Goal: Task Accomplishment & Management: Complete application form

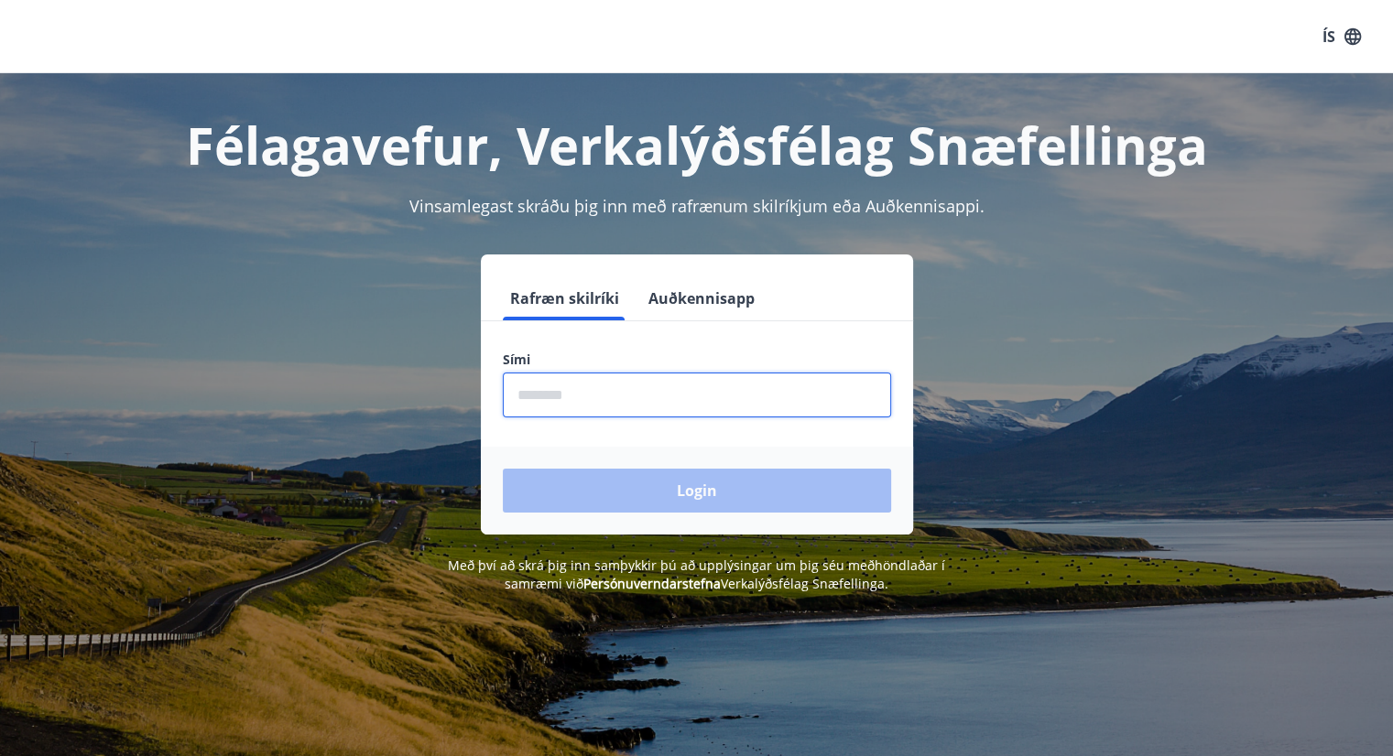
click at [605, 378] on input "phone" at bounding box center [697, 395] width 388 height 45
type input "********"
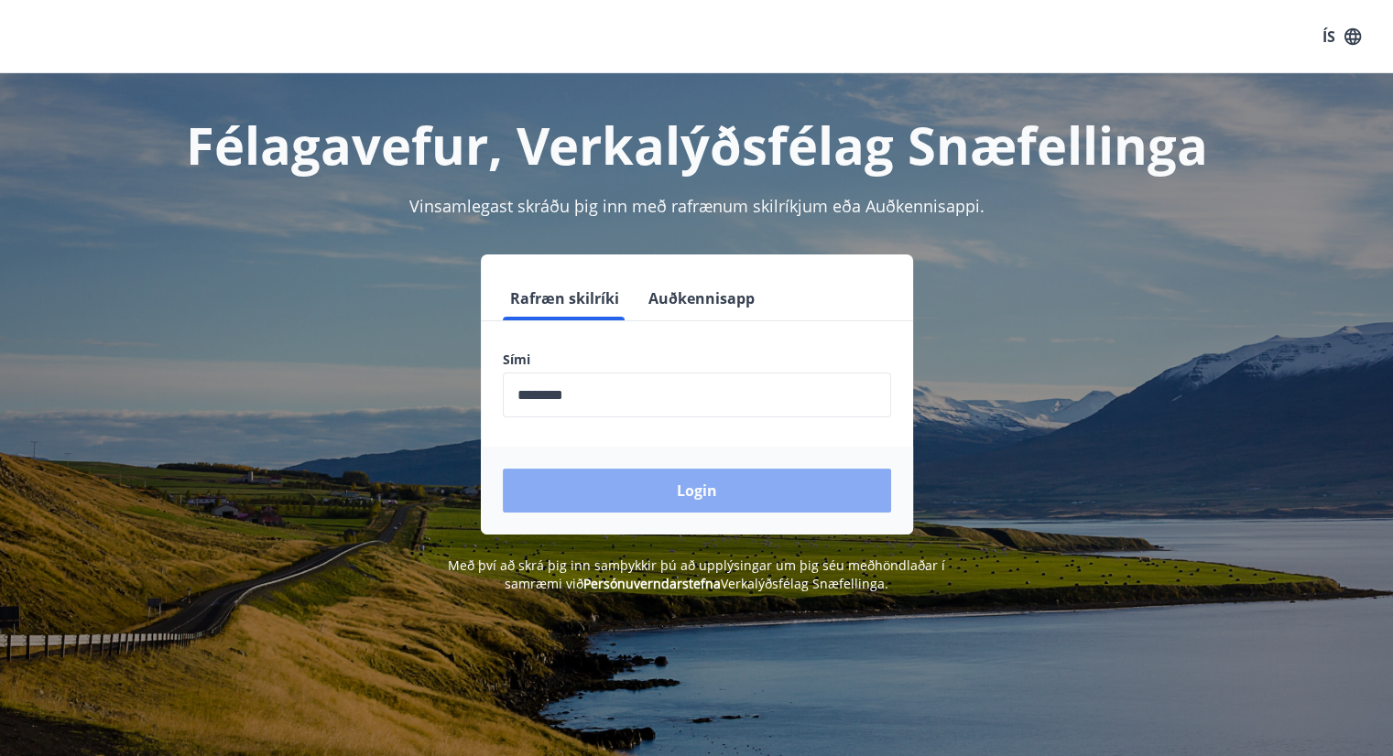
click at [679, 477] on button "Login" at bounding box center [697, 491] width 388 height 44
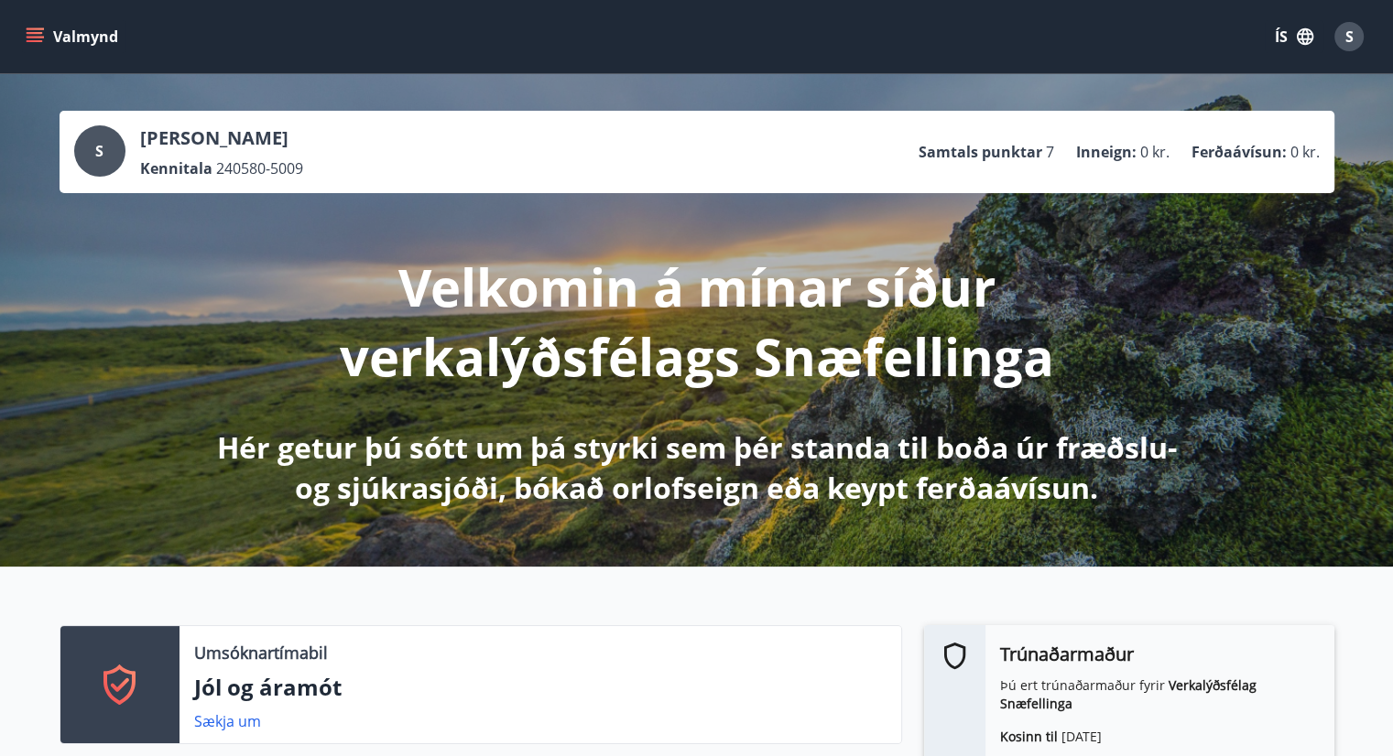
click at [33, 29] on icon "menu" at bounding box center [37, 29] width 20 height 2
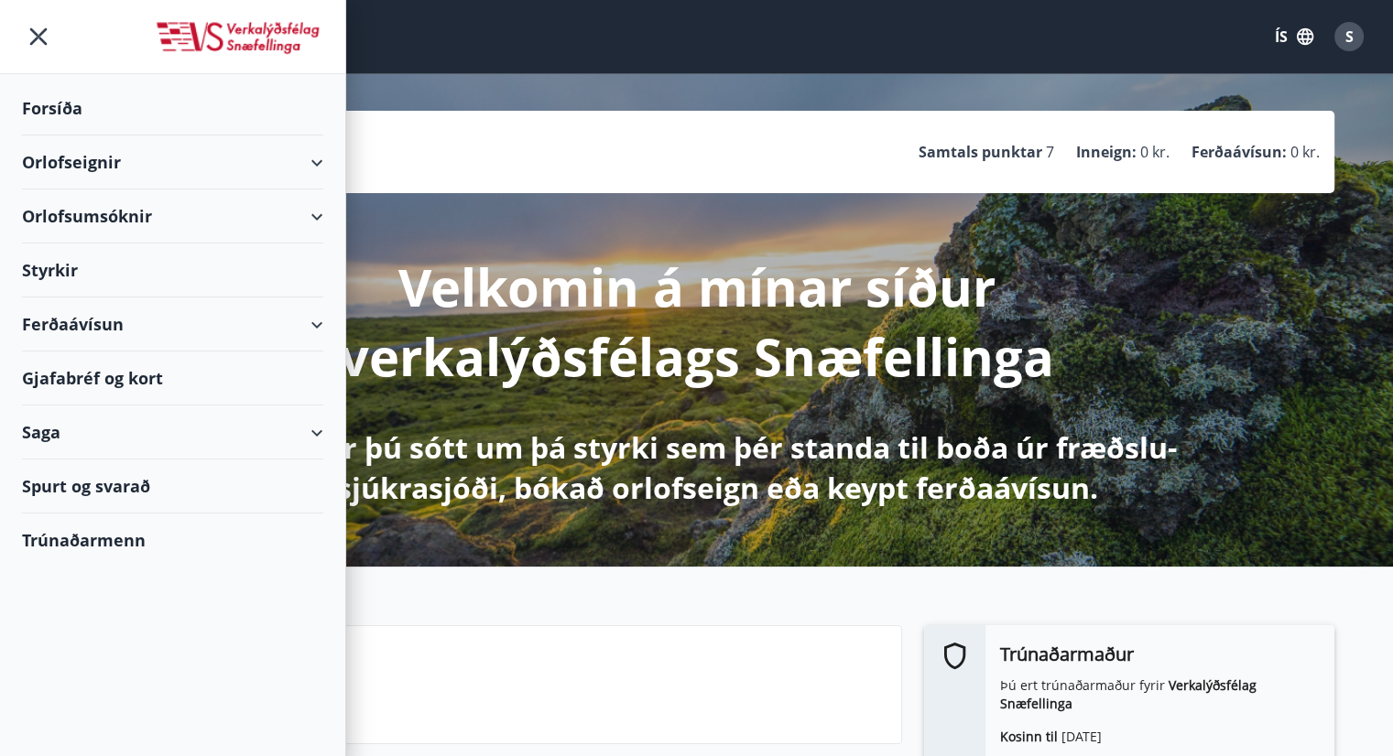
click at [309, 429] on div "Saga" at bounding box center [172, 433] width 301 height 54
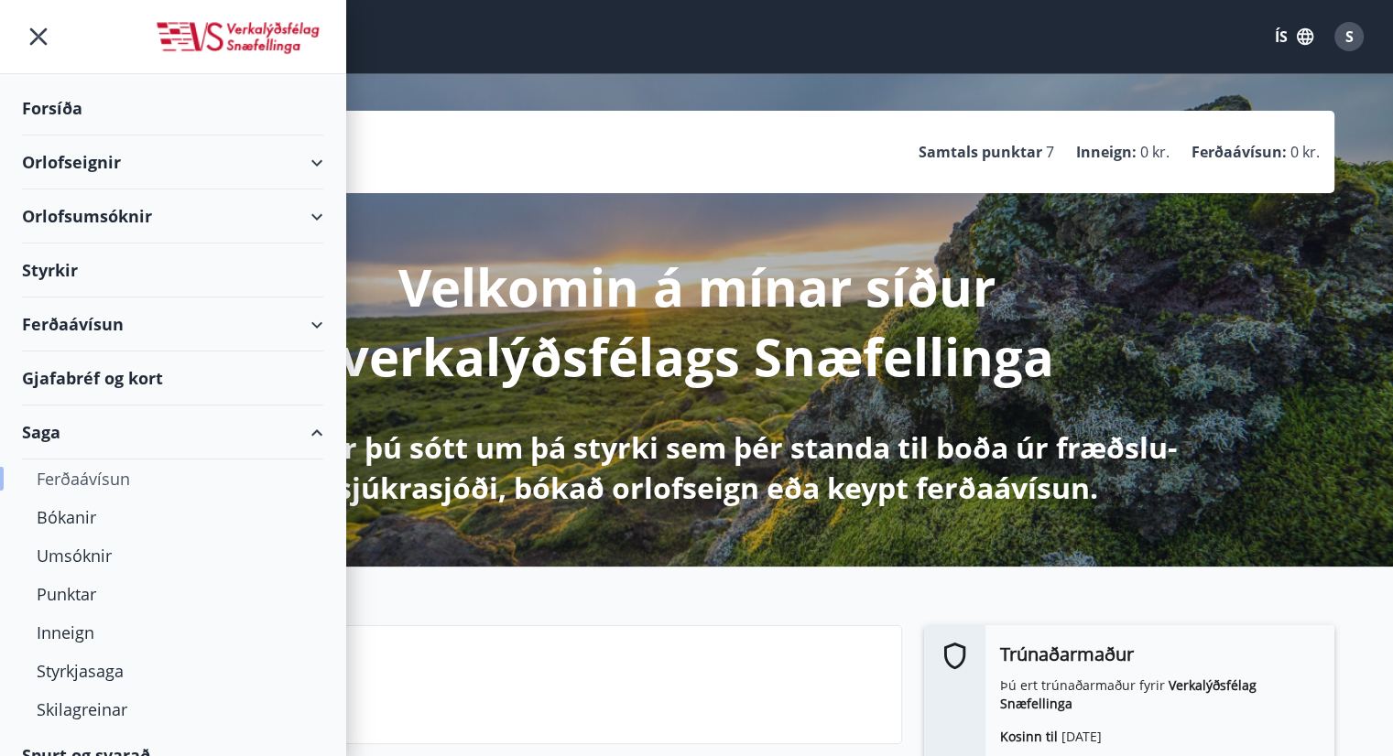
scroll to position [78, 0]
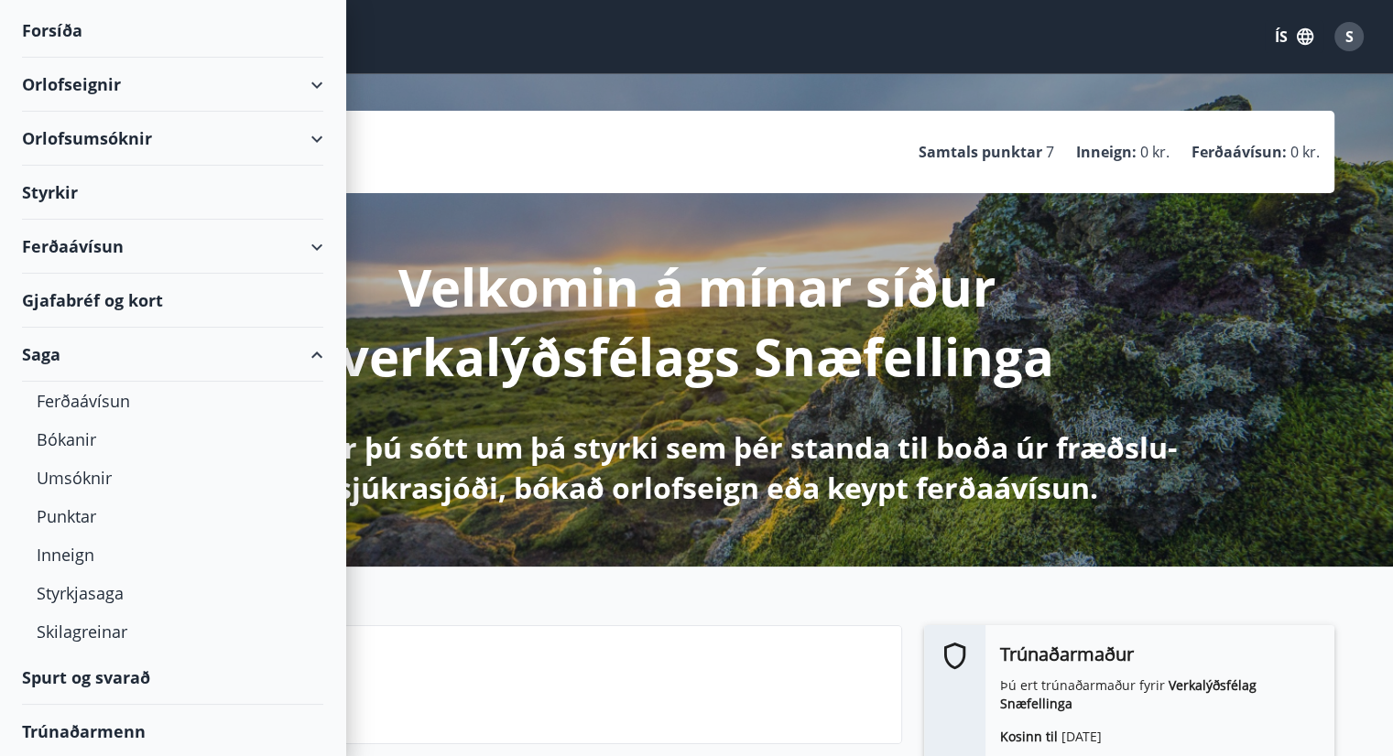
click at [305, 352] on div "Saga" at bounding box center [172, 355] width 301 height 54
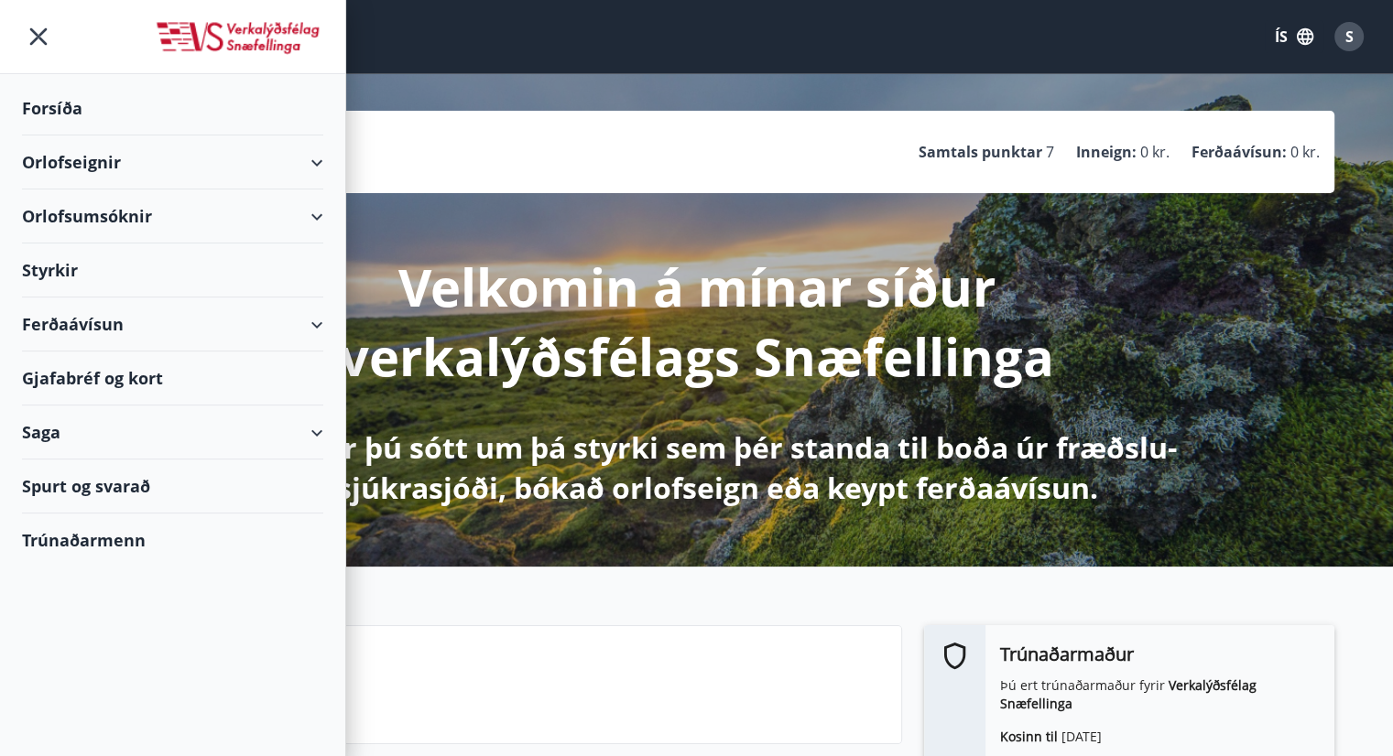
scroll to position [0, 0]
click at [77, 322] on div "Ferðaávísun" at bounding box center [172, 325] width 301 height 54
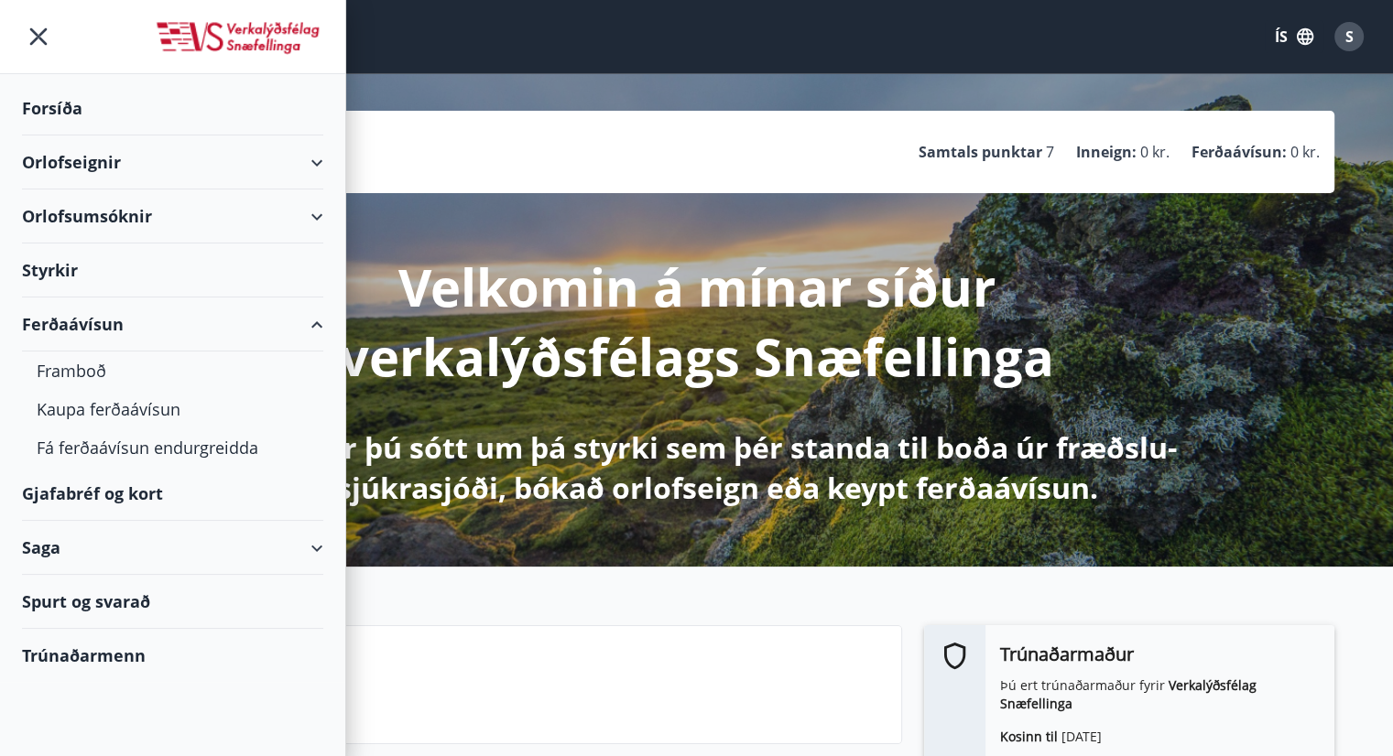
click at [315, 326] on div "Ferðaávísun" at bounding box center [172, 325] width 301 height 54
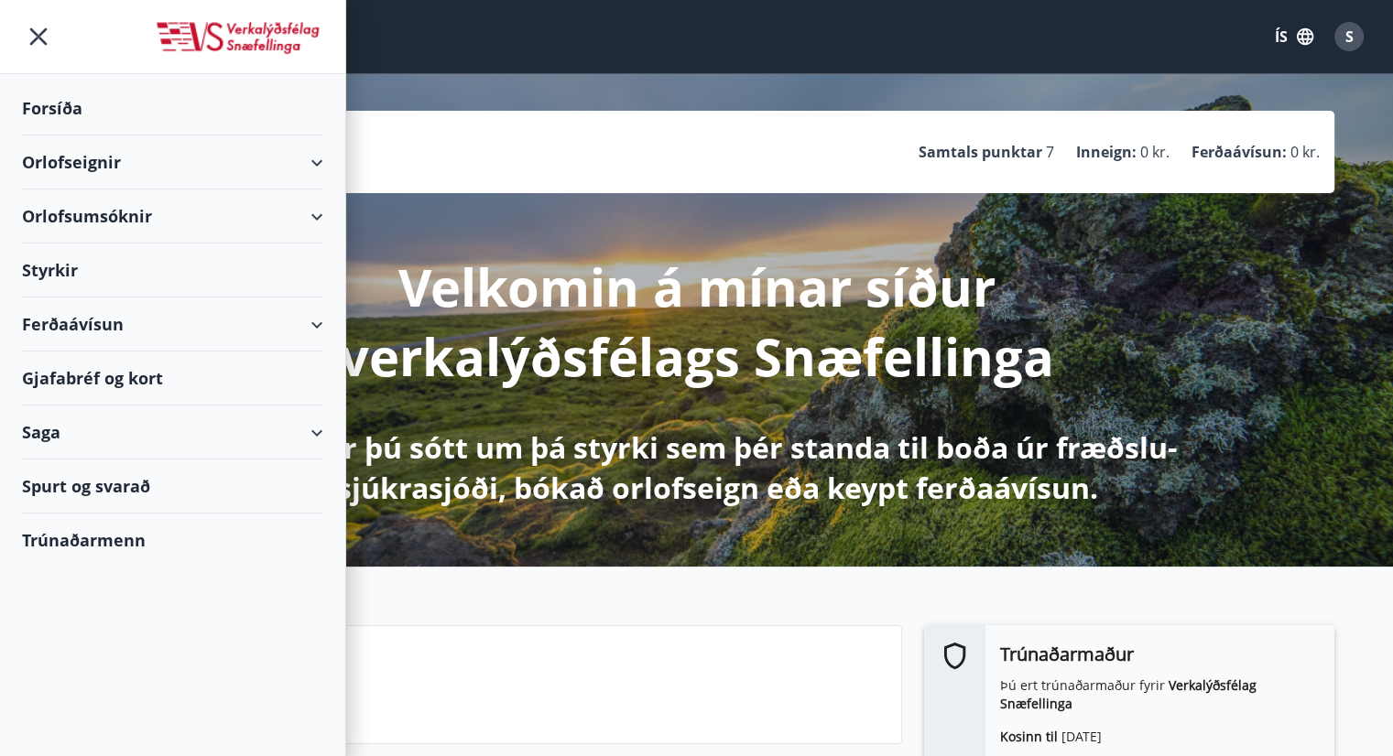
click at [62, 164] on div "Orlofseignir" at bounding box center [172, 163] width 301 height 54
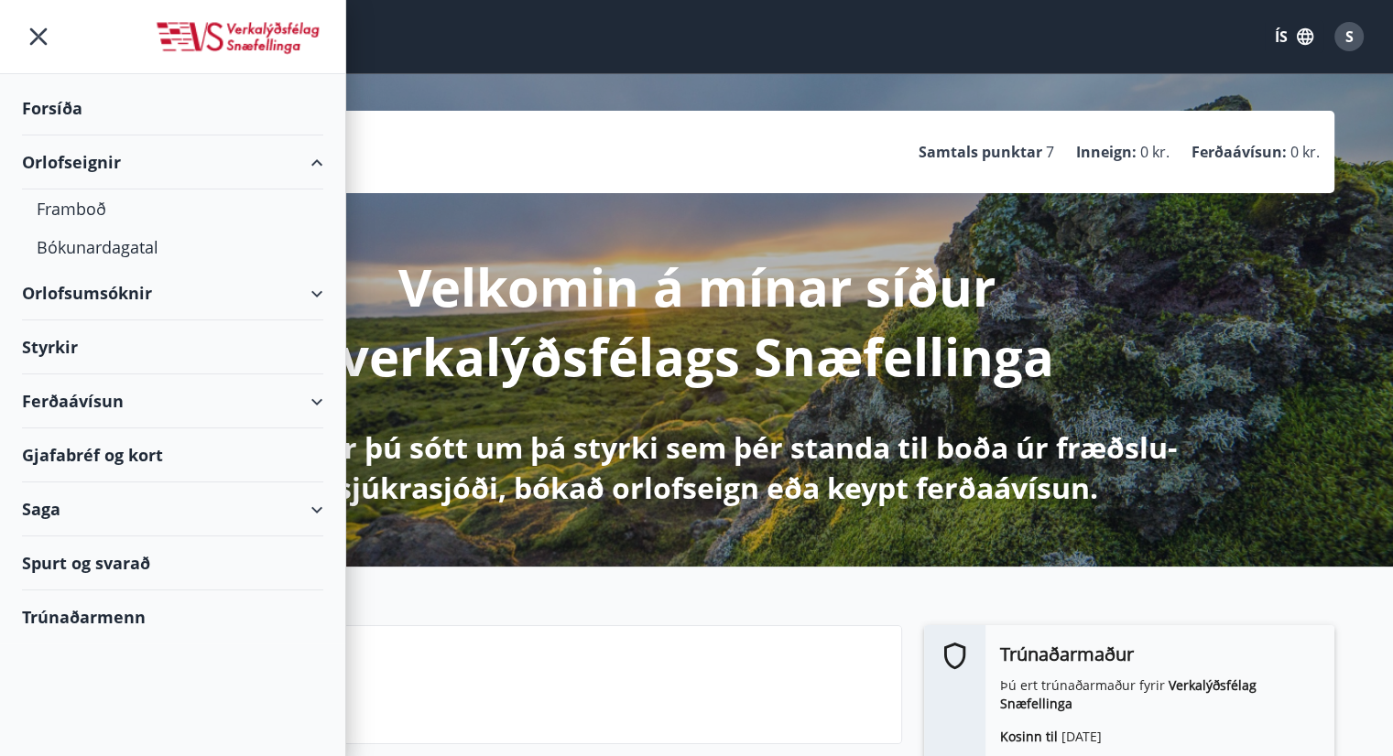
click at [142, 288] on div "Orlofsumsóknir" at bounding box center [172, 293] width 301 height 54
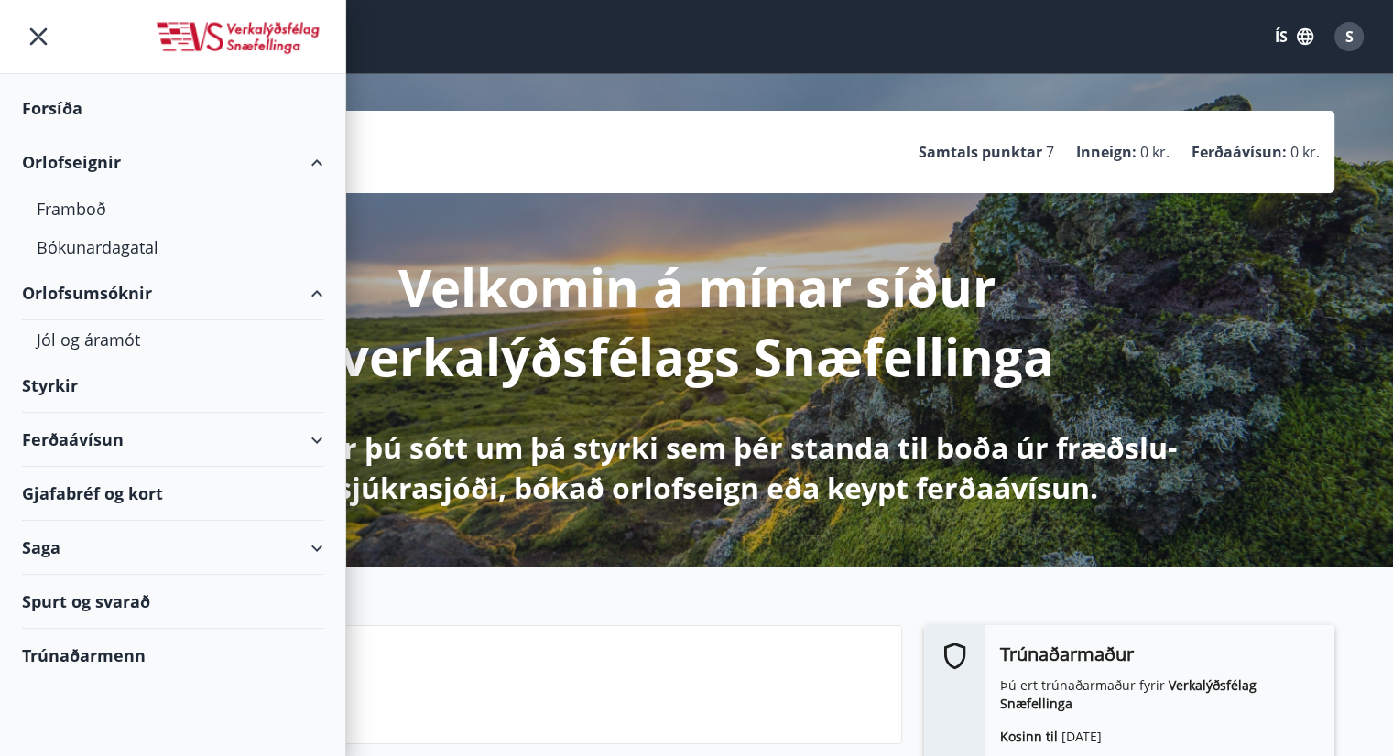
click at [67, 152] on div "Orlofseignir" at bounding box center [172, 163] width 301 height 54
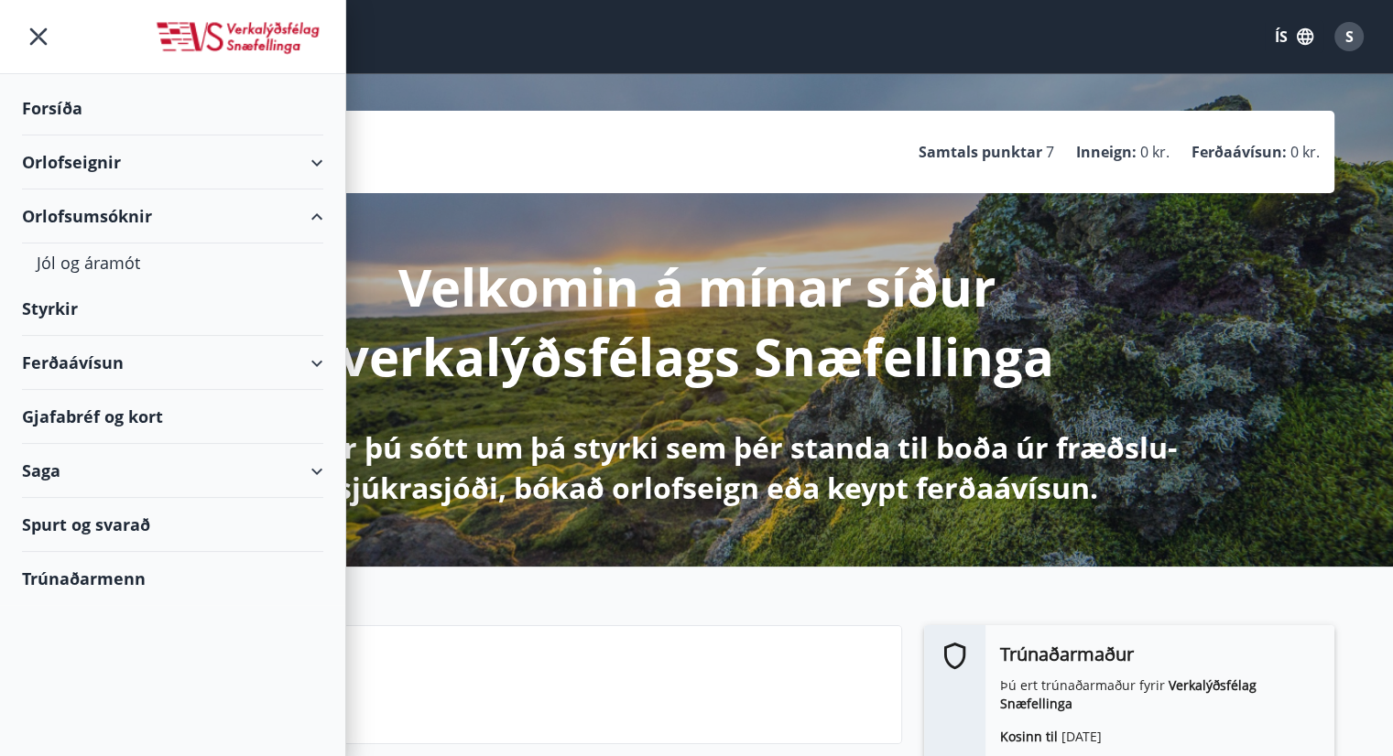
click at [103, 221] on div "Orlofsumsóknir" at bounding box center [172, 217] width 301 height 54
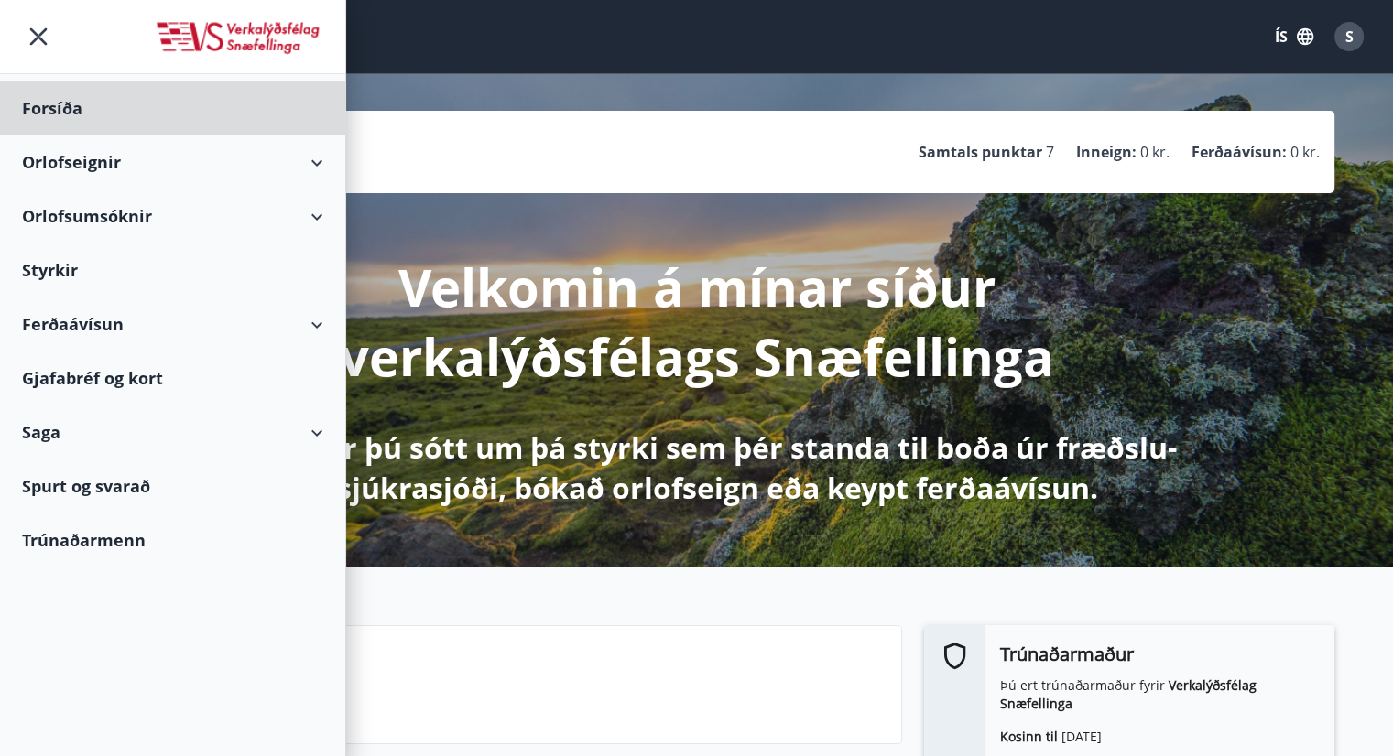
click at [60, 266] on div "Styrkir" at bounding box center [172, 271] width 301 height 54
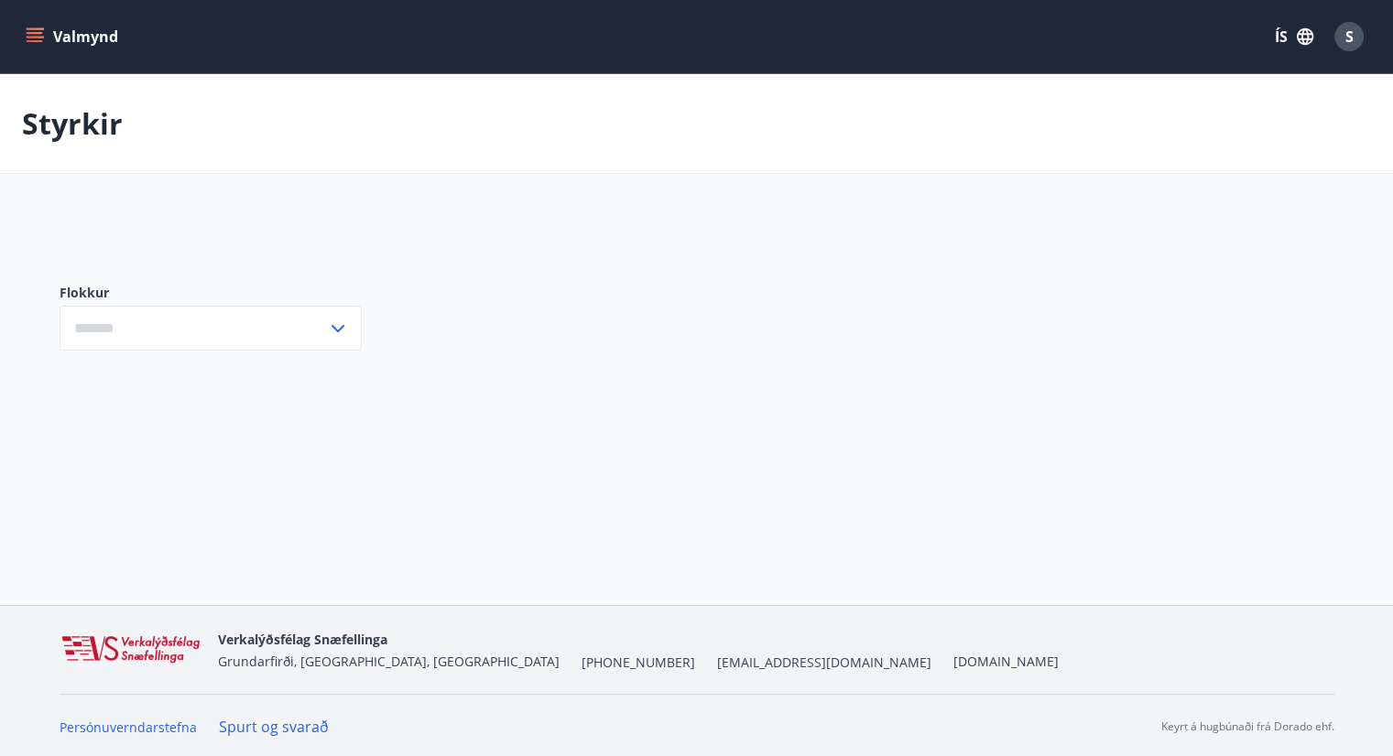
type input "***"
